Goal: Information Seeking & Learning: Compare options

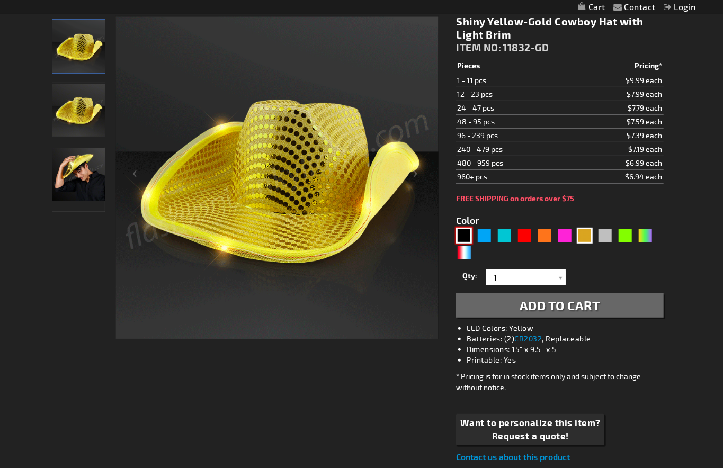
click at [461, 242] on div "Black" at bounding box center [464, 236] width 16 height 16
type input "5631"
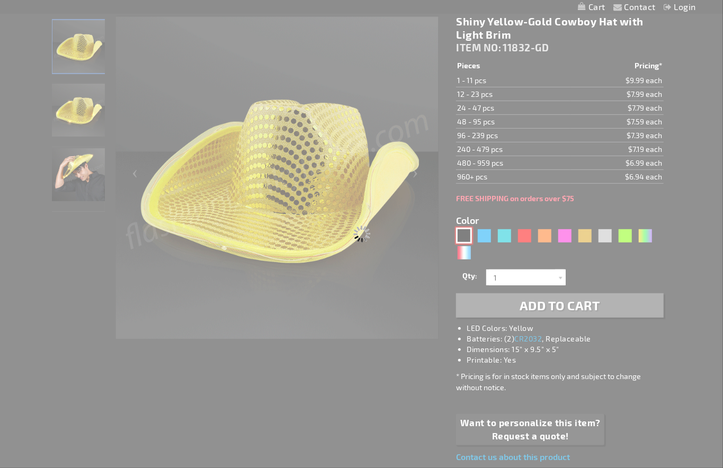
type input "11832-BK"
type input "Customize - Black Sequin Cowboy Hat White LED Light Up Brim - ITEM NO: 11832-BK"
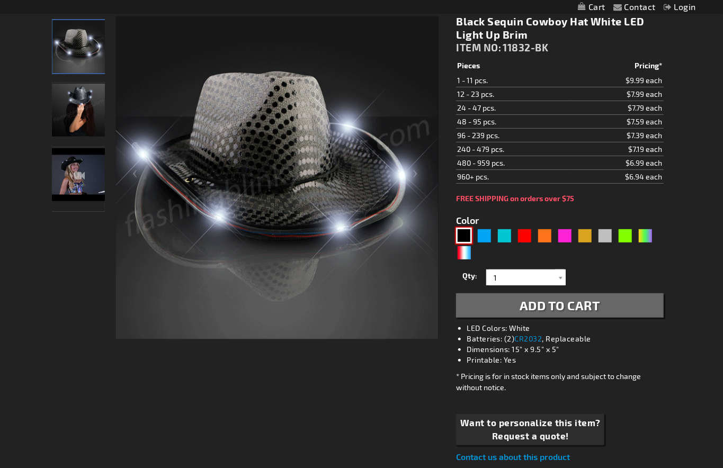
click at [74, 120] on img at bounding box center [78, 110] width 53 height 53
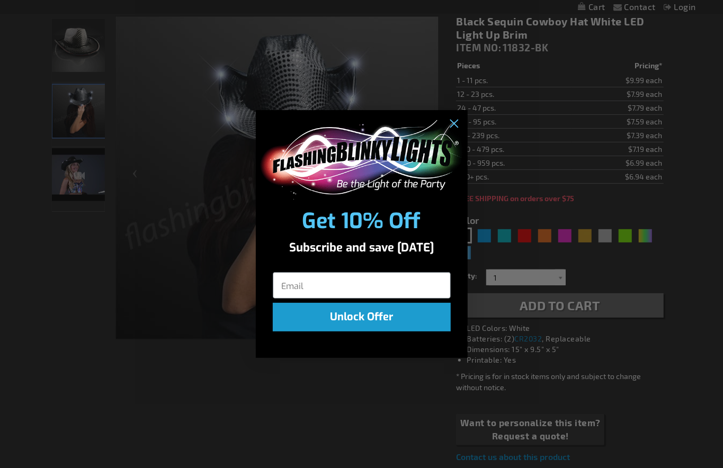
click at [72, 187] on div "Close dialog Get 10% Off Subscribe and save today Unlock Offer Submit" at bounding box center [361, 234] width 723 height 468
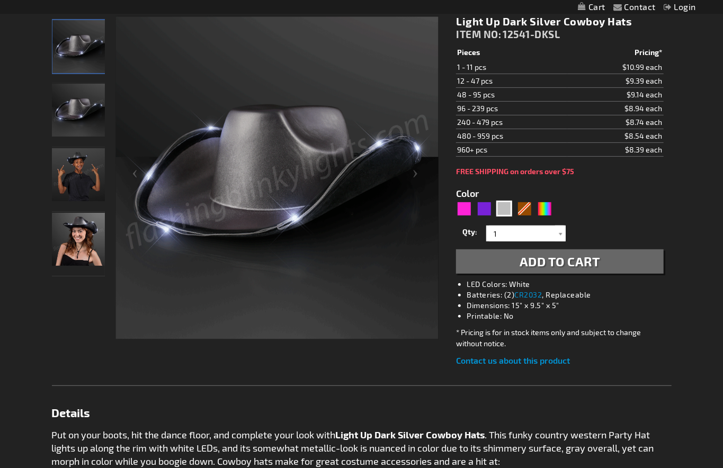
click at [94, 173] on img "Boy wearing Light Up Dark Silver Cowboy Hat" at bounding box center [78, 174] width 53 height 53
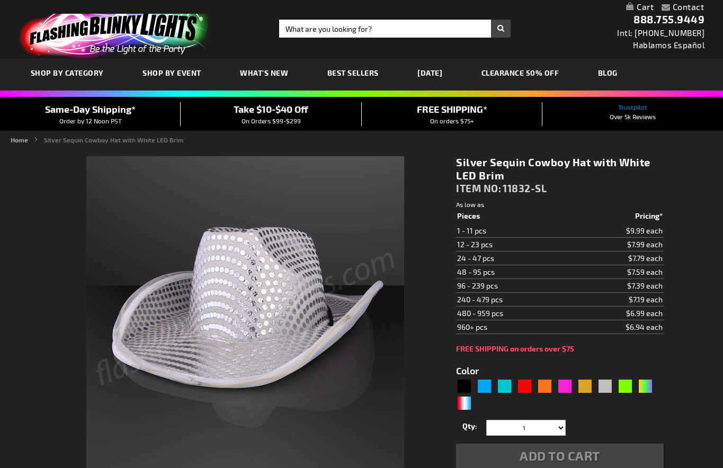
type input "5644"
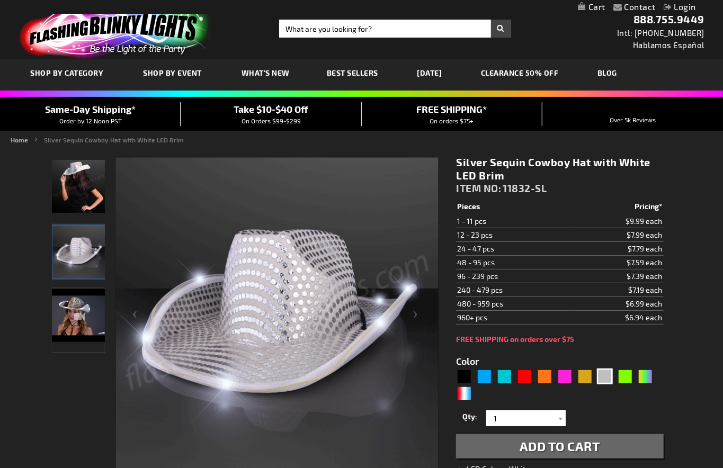
click at [95, 316] on img "Silver Sequin Cowboy Hat with White LED Brim" at bounding box center [78, 315] width 53 height 53
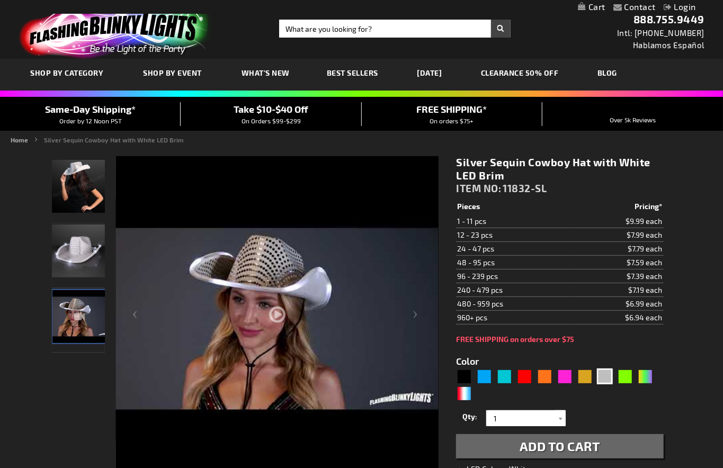
click at [70, 248] on img "Silver Sequin Cowboy Hat White Light Up Brim" at bounding box center [78, 251] width 53 height 53
